Goal: Task Accomplishment & Management: Manage account settings

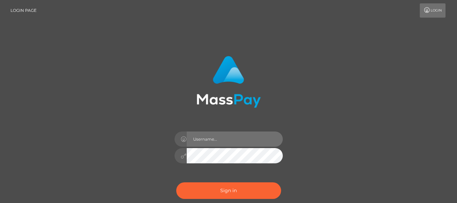
click at [238, 140] on input "text" at bounding box center [235, 138] width 96 height 15
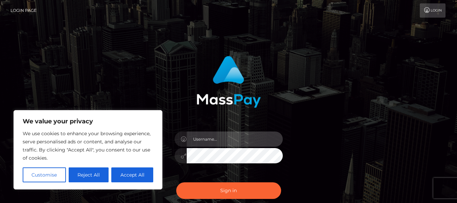
type input "[EMAIL_ADDRESS][DOMAIN_NAME]"
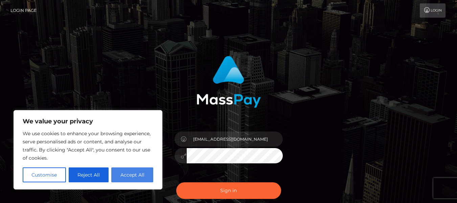
click at [130, 178] on button "Accept All" at bounding box center [132, 174] width 42 height 15
checkbox input "true"
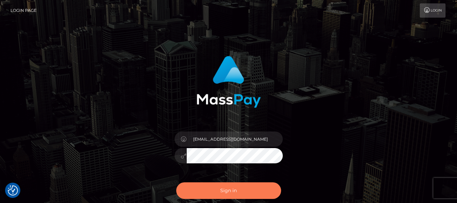
click at [207, 184] on button "Sign in" at bounding box center [228, 190] width 105 height 17
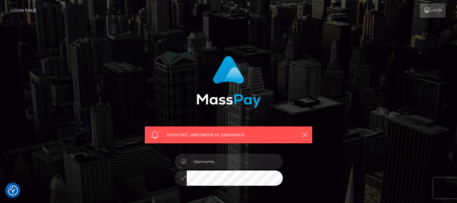
click at [306, 132] on icon "button" at bounding box center [304, 134] width 7 height 7
click at [303, 133] on icon "button" at bounding box center [304, 134] width 7 height 7
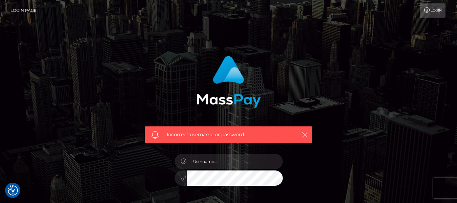
click at [303, 133] on icon "button" at bounding box center [304, 134] width 7 height 7
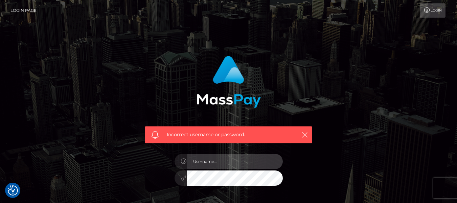
click at [216, 166] on input "text" at bounding box center [235, 161] width 96 height 15
type input "[EMAIL_ADDRESS][DOMAIN_NAME]"
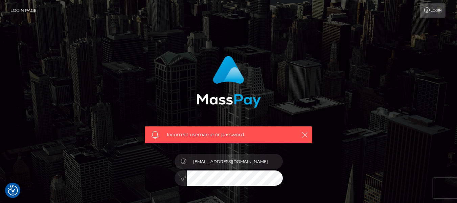
click at [176, 177] on div at bounding box center [180, 177] width 12 height 15
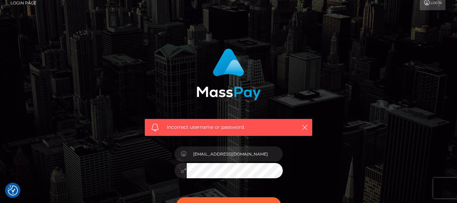
scroll to position [41, 0]
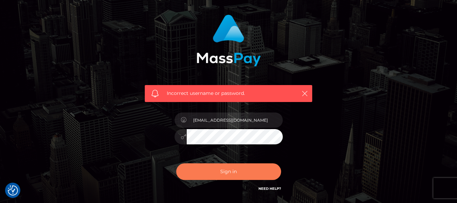
click at [257, 170] on button "Sign in" at bounding box center [228, 171] width 105 height 17
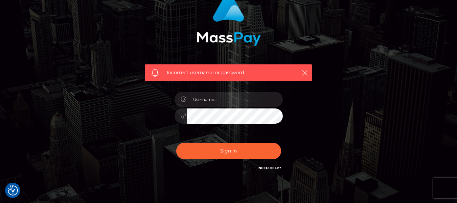
scroll to position [61, 0]
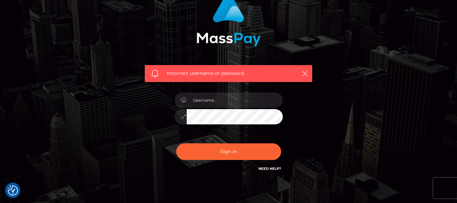
click at [272, 170] on link "Need Help?" at bounding box center [269, 168] width 23 height 4
click at [265, 167] on link "Need Help?" at bounding box center [269, 168] width 23 height 4
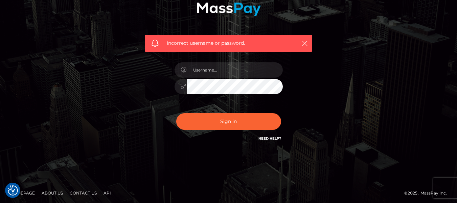
scroll to position [93, 0]
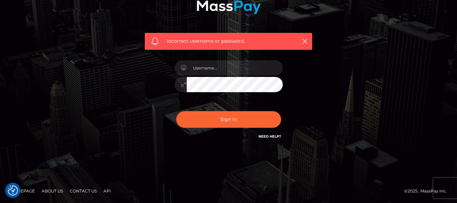
click at [270, 134] on link "Need Help?" at bounding box center [269, 136] width 23 height 4
